Goal: Task Accomplishment & Management: Manage account settings

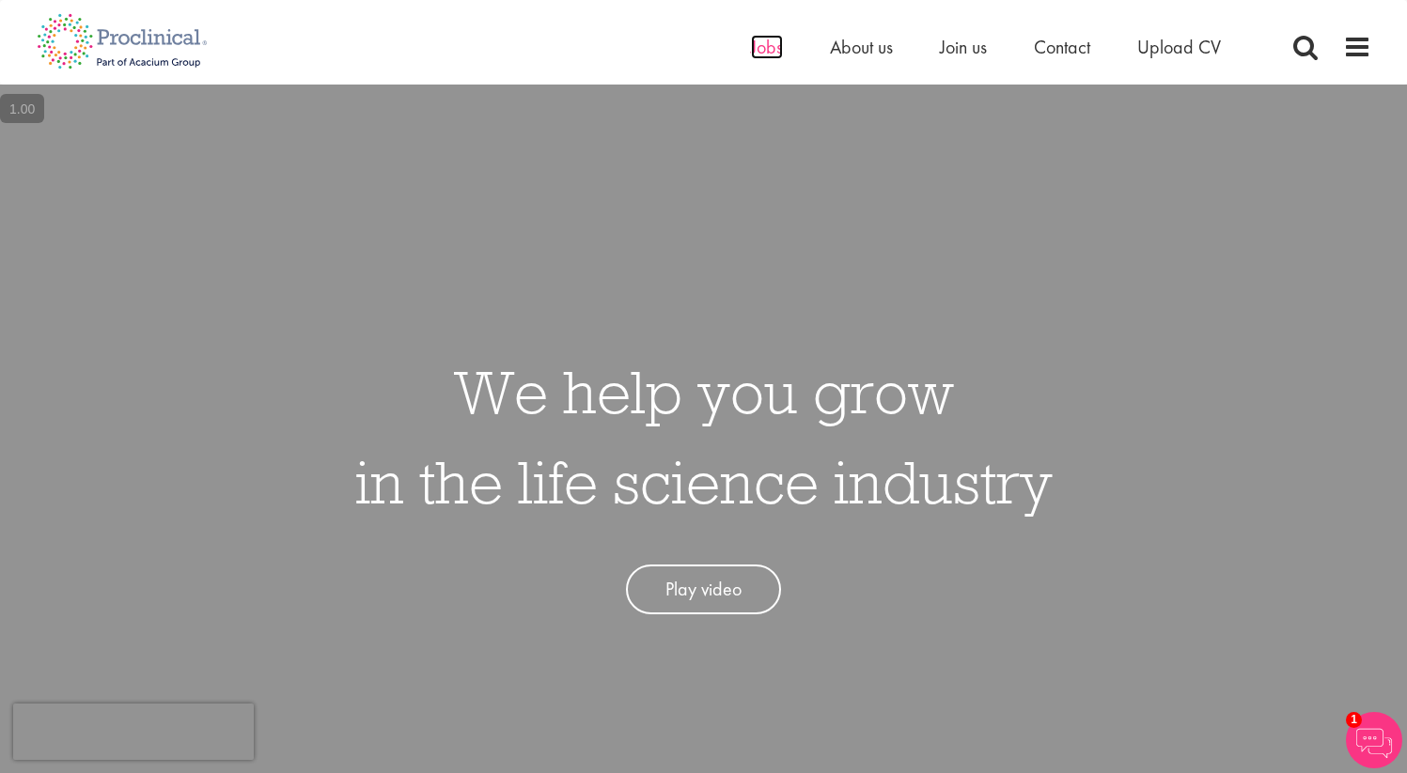
click at [769, 49] on span "Jobs" at bounding box center [767, 47] width 32 height 24
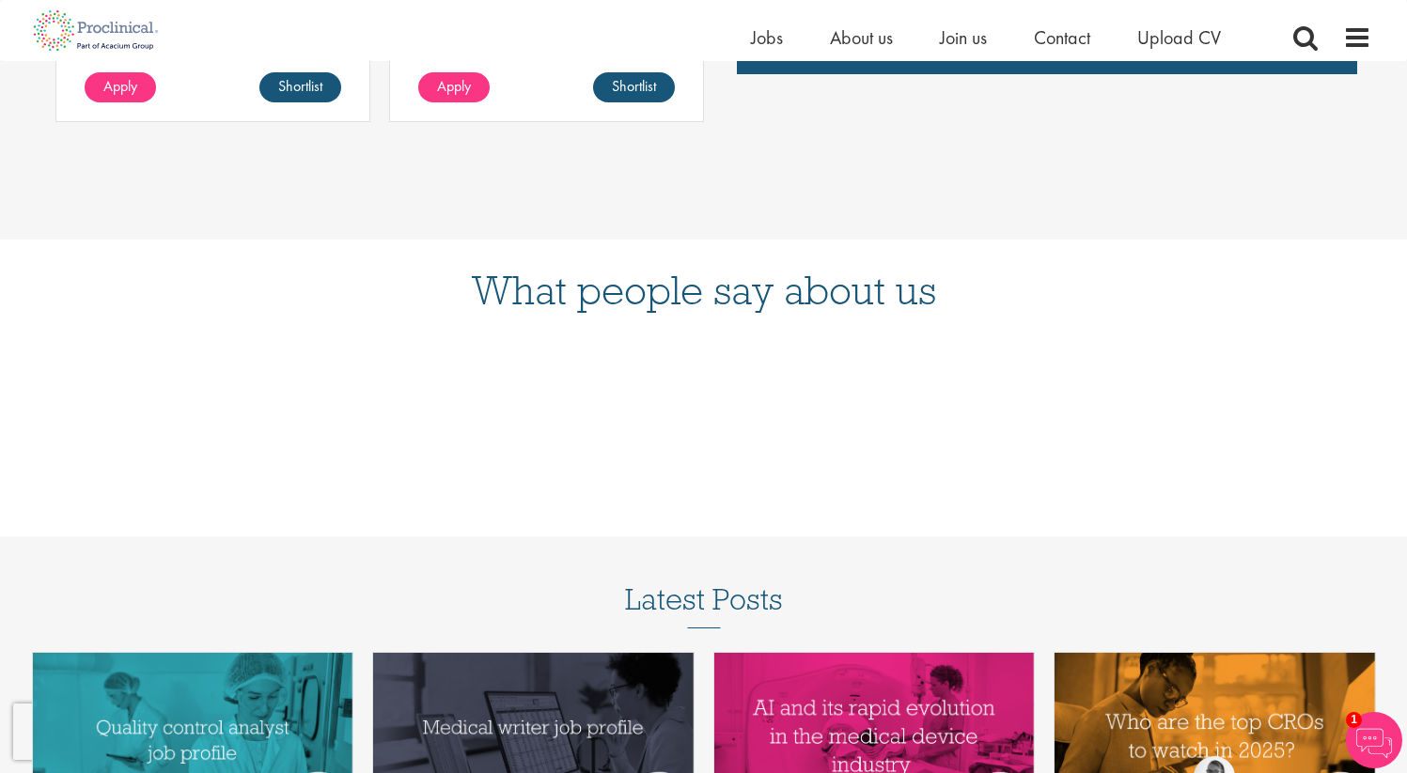
scroll to position [1648, 0]
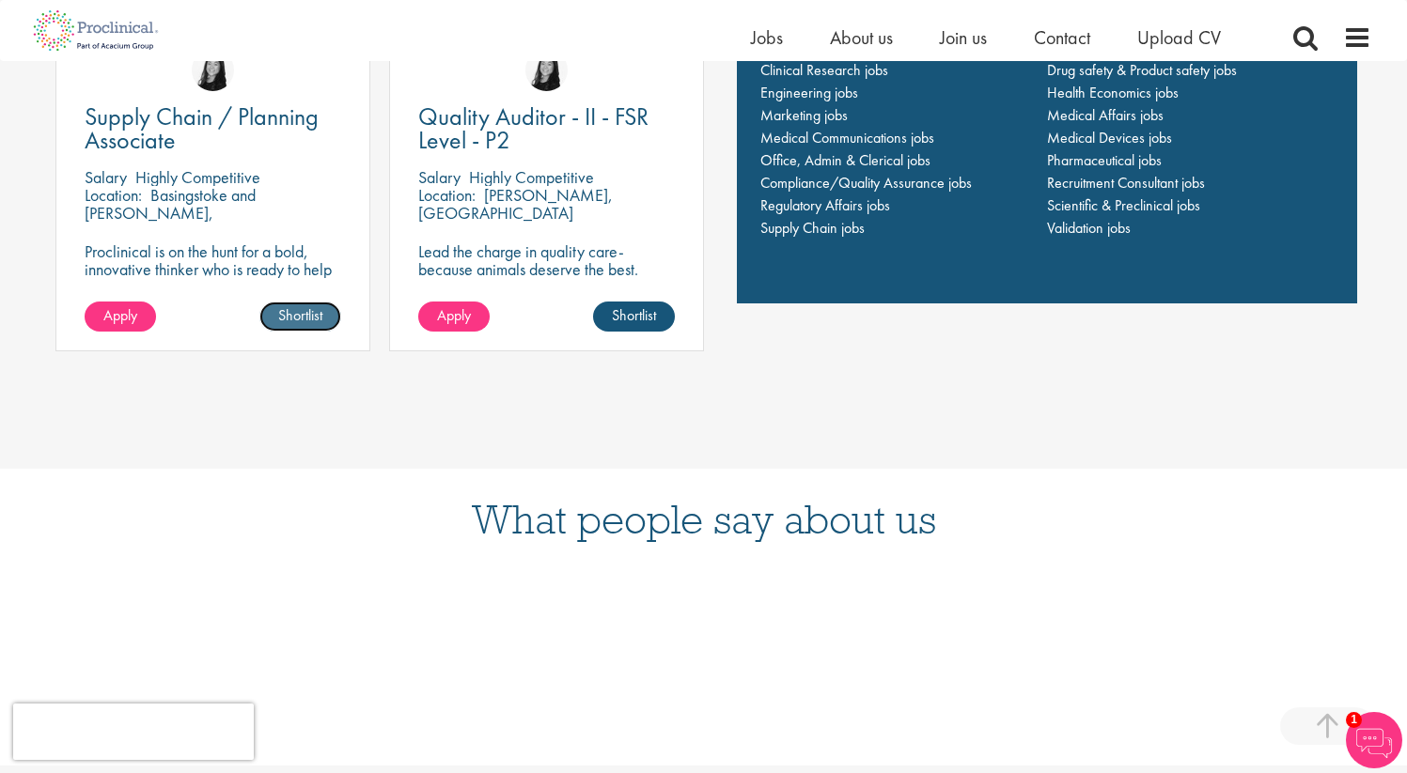
click at [320, 318] on link "Shortlist" at bounding box center [300, 317] width 82 height 30
click at [315, 318] on link "Shortlisted" at bounding box center [292, 317] width 97 height 30
